Goal: Task Accomplishment & Management: Manage account settings

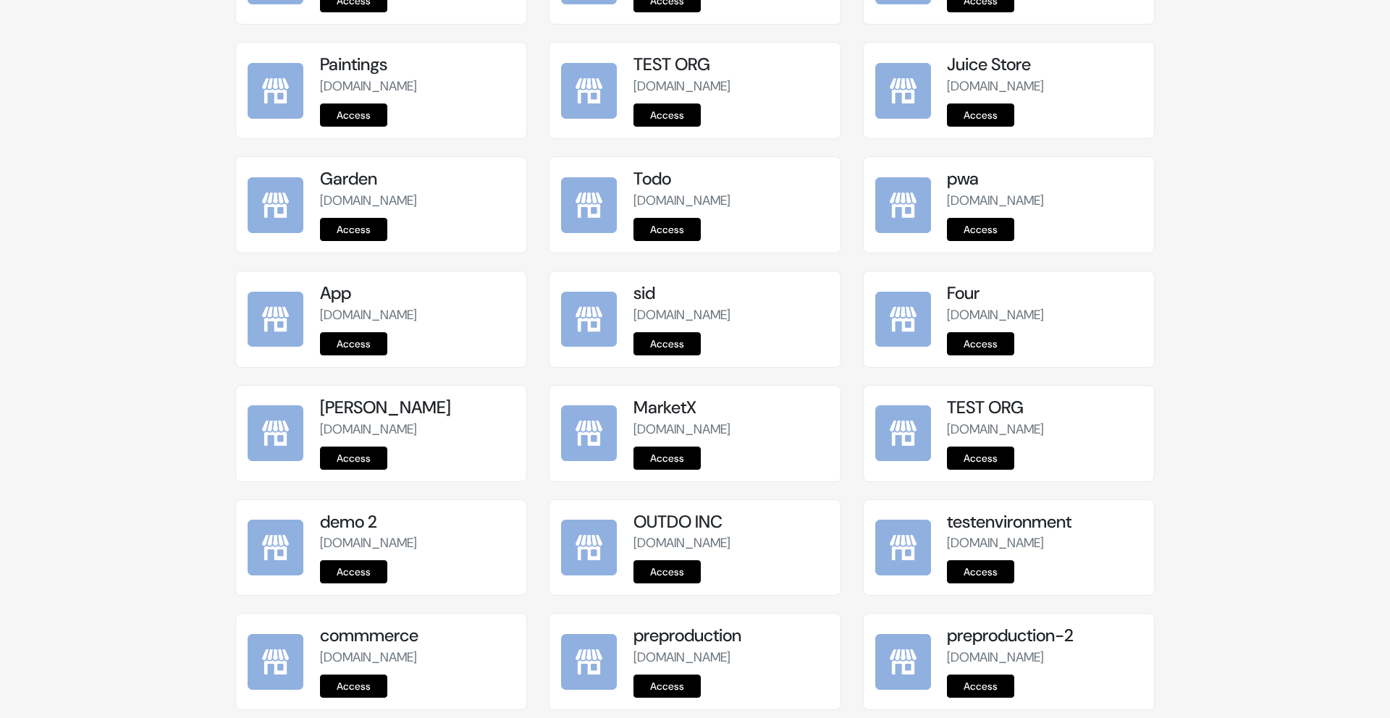
scroll to position [1655, 0]
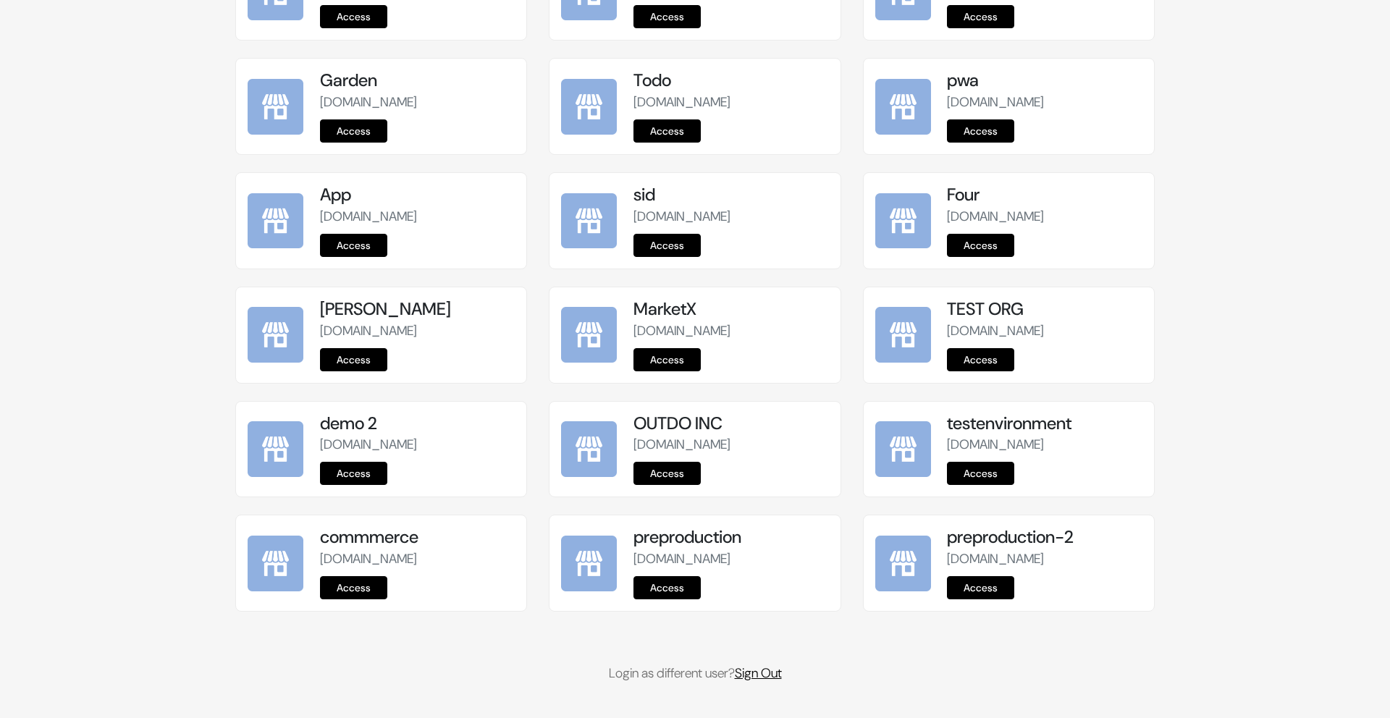
click at [771, 669] on link "Sign Out" at bounding box center [758, 672] width 47 height 17
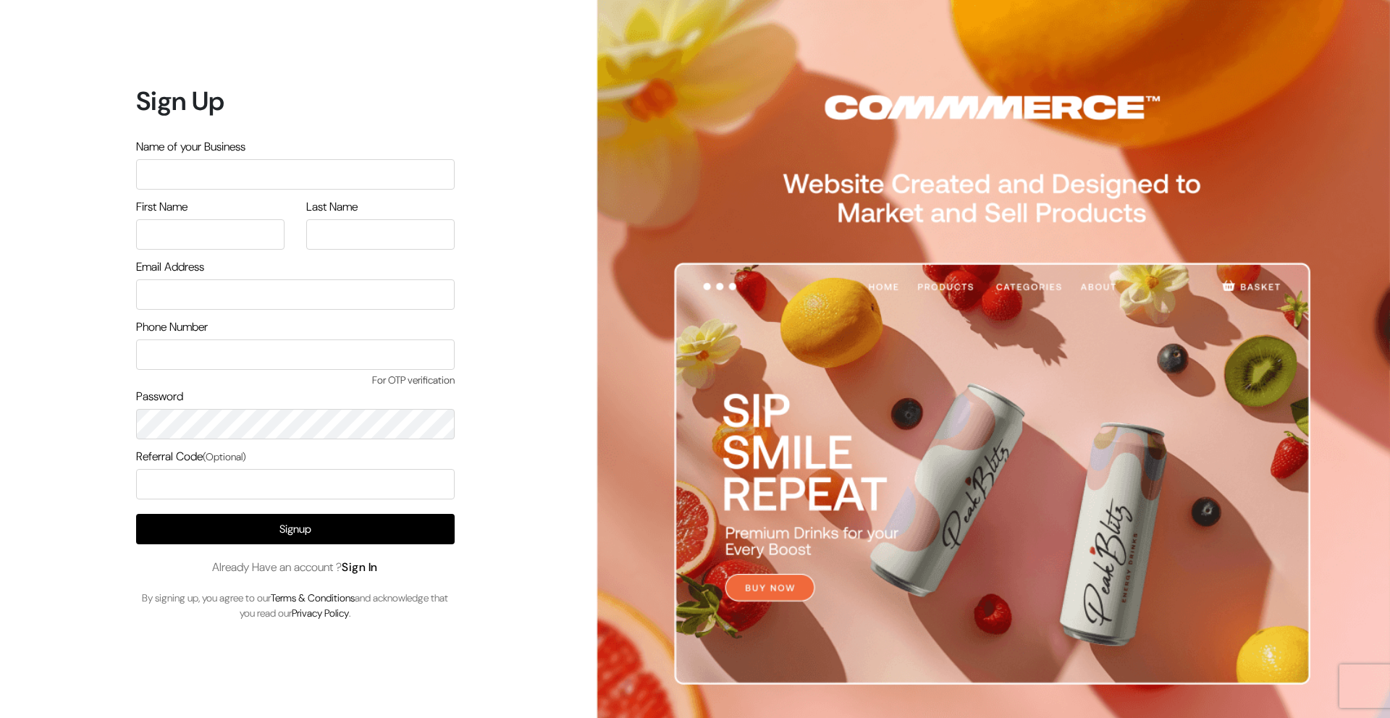
click at [363, 570] on link "Sign In" at bounding box center [360, 566] width 36 height 15
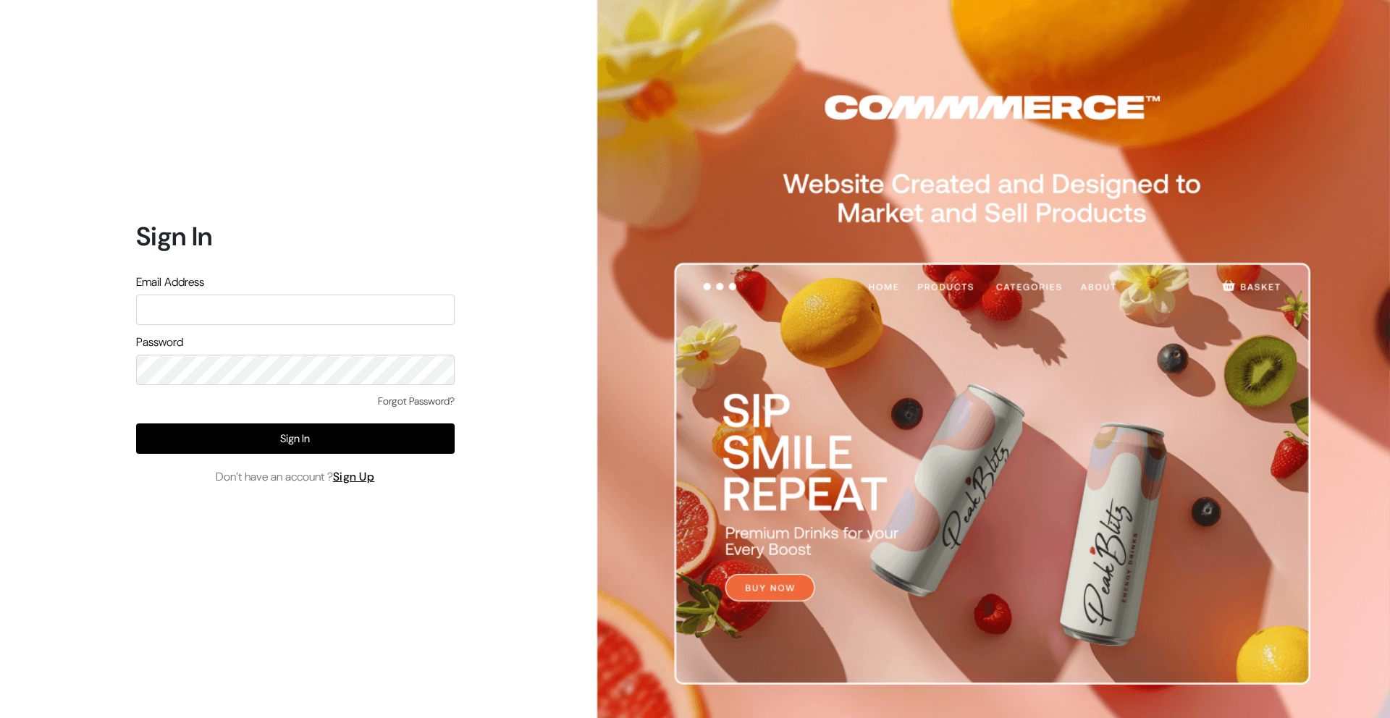
click at [176, 315] on input "text" at bounding box center [295, 310] width 318 height 30
type input "ashish+1@commmerce.com"
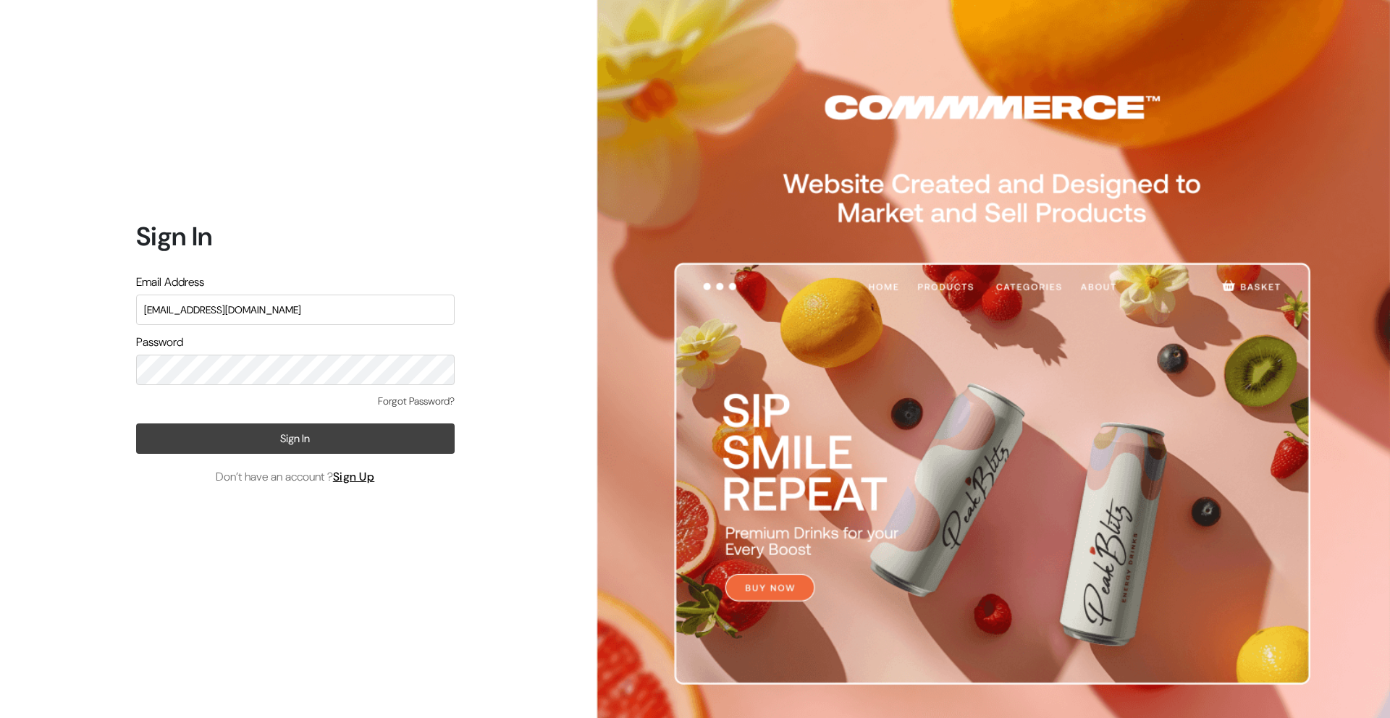
click at [346, 436] on button "Sign In" at bounding box center [295, 438] width 318 height 30
